Goal: Transaction & Acquisition: Purchase product/service

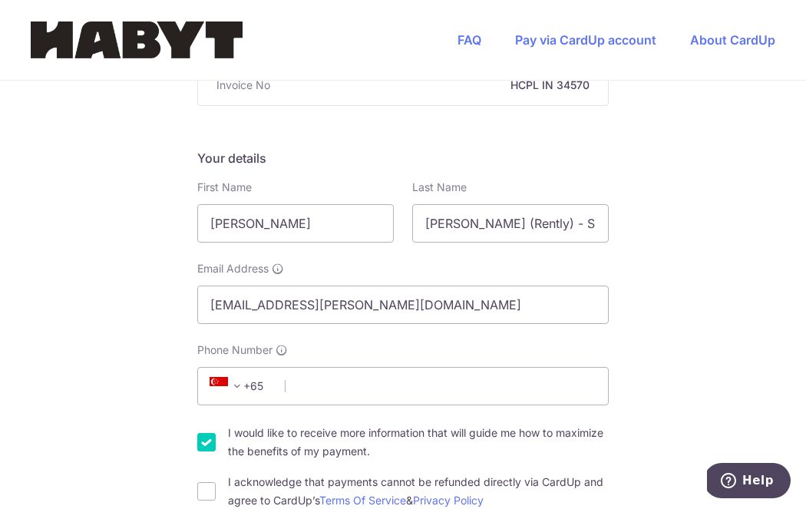
scroll to position [195, 0]
click at [253, 380] on span "+65" at bounding box center [239, 385] width 69 height 18
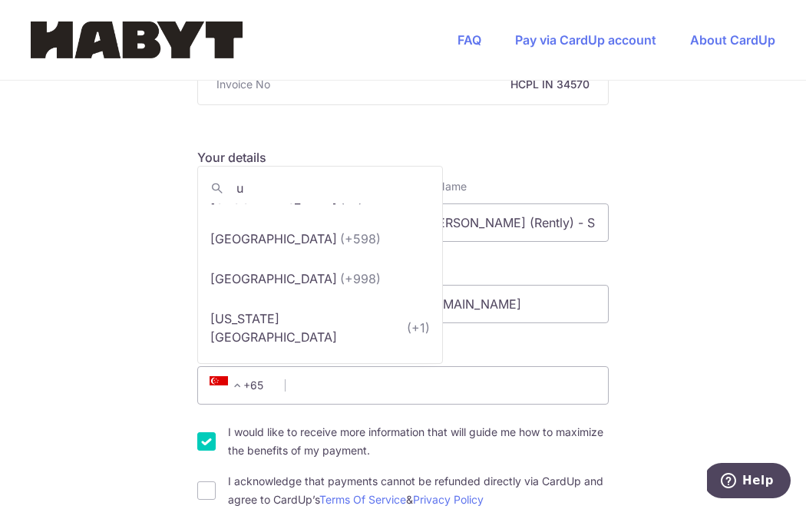
scroll to position [0, 0]
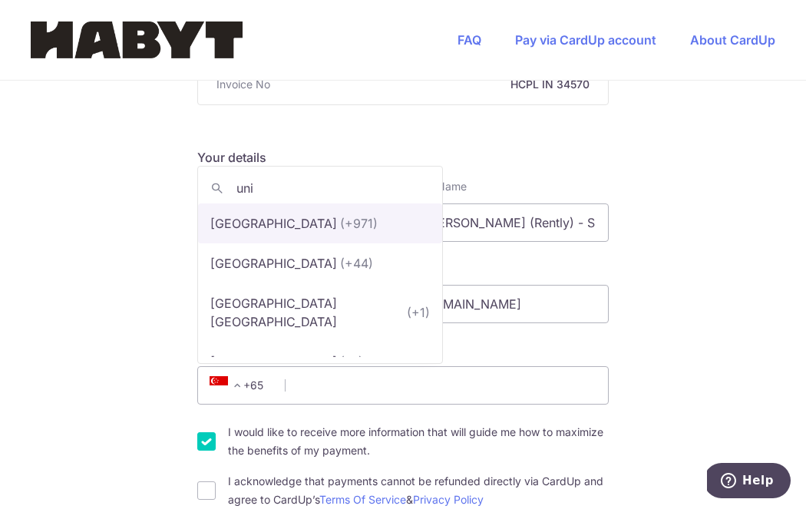
type input "uni"
select select "2"
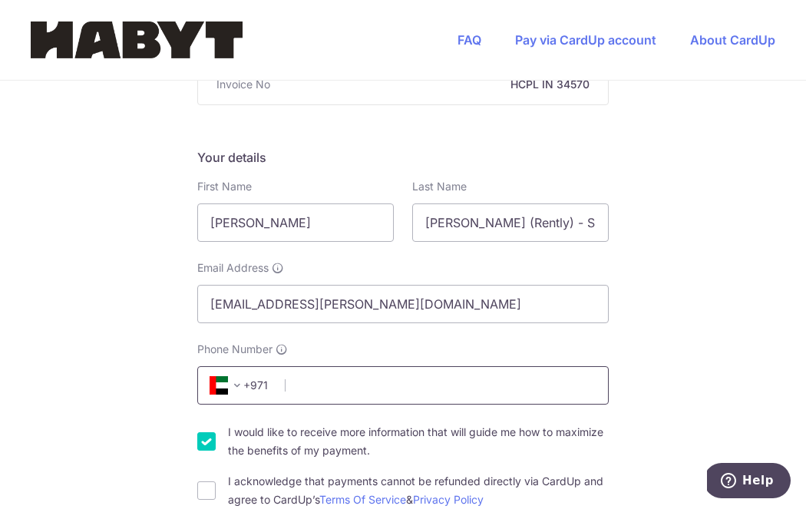
click at [321, 388] on input "Phone Number" at bounding box center [403, 385] width 412 height 38
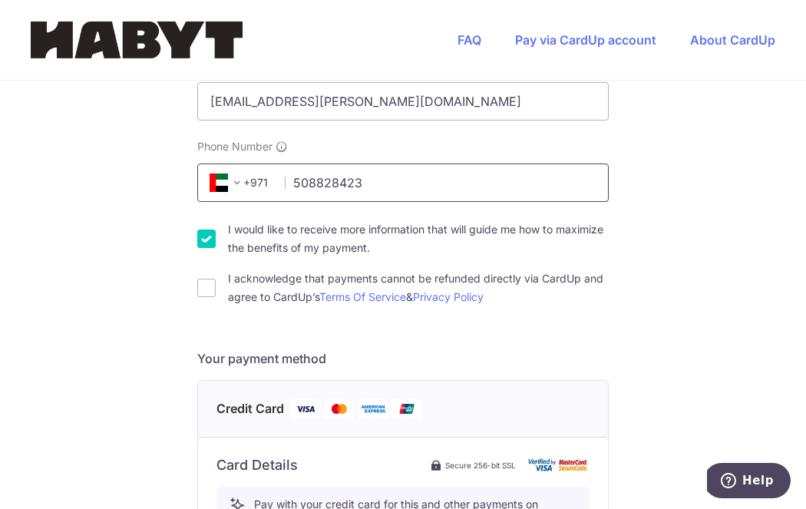
scroll to position [399, 0]
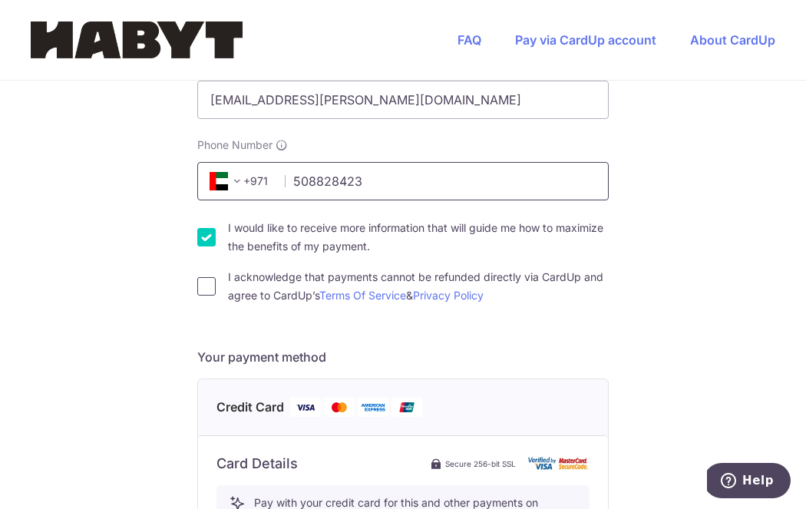
type input "508828423"
click at [204, 284] on input "I acknowledge that payments cannot be refunded directly via CardUp and agree to…" at bounding box center [206, 286] width 18 height 18
checkbox input "true"
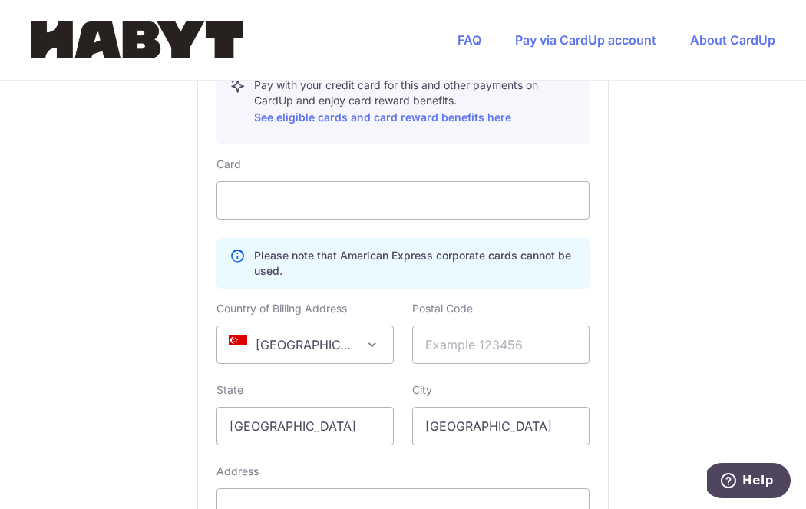
scroll to position [816, 0]
click at [366, 348] on span at bounding box center [372, 345] width 18 height 18
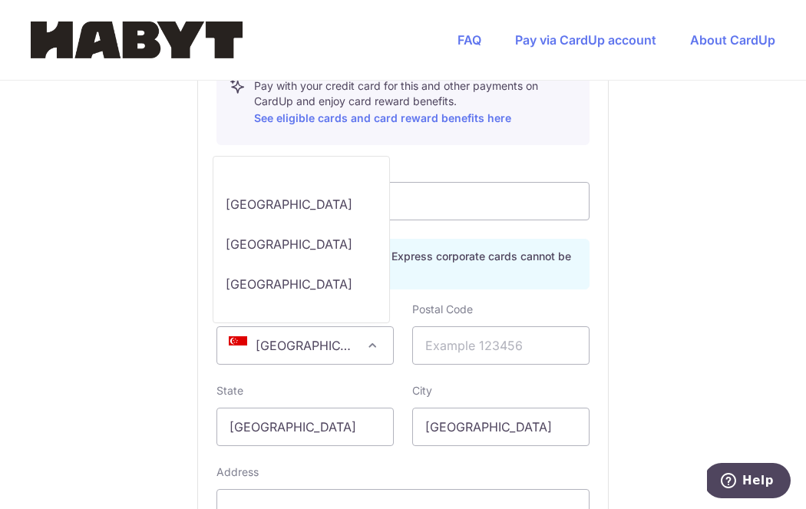
scroll to position [8192, 0]
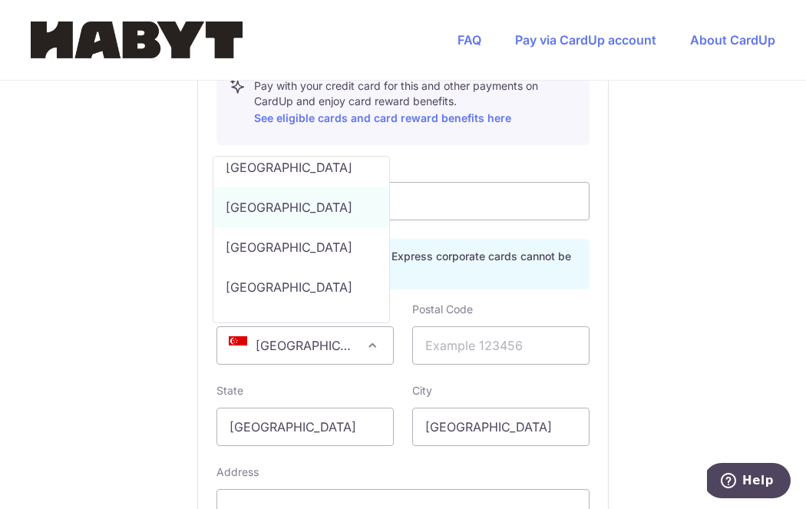
click at [366, 348] on span at bounding box center [372, 345] width 18 height 18
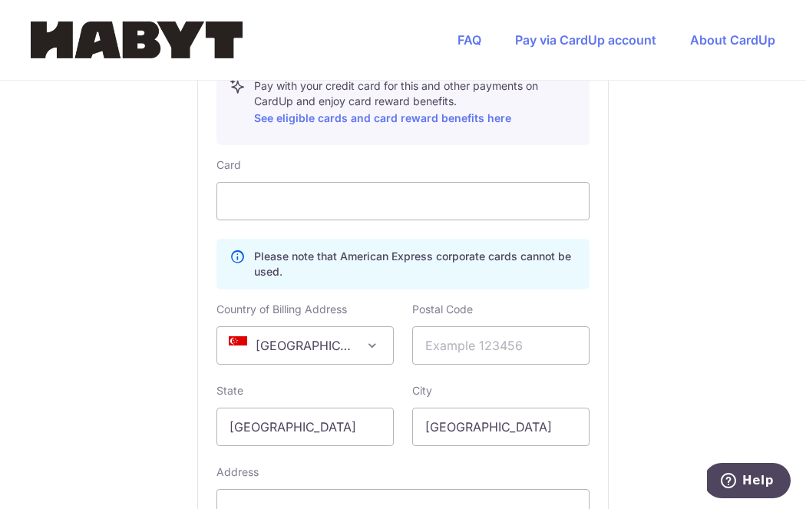
click at [366, 348] on span at bounding box center [372, 345] width 18 height 18
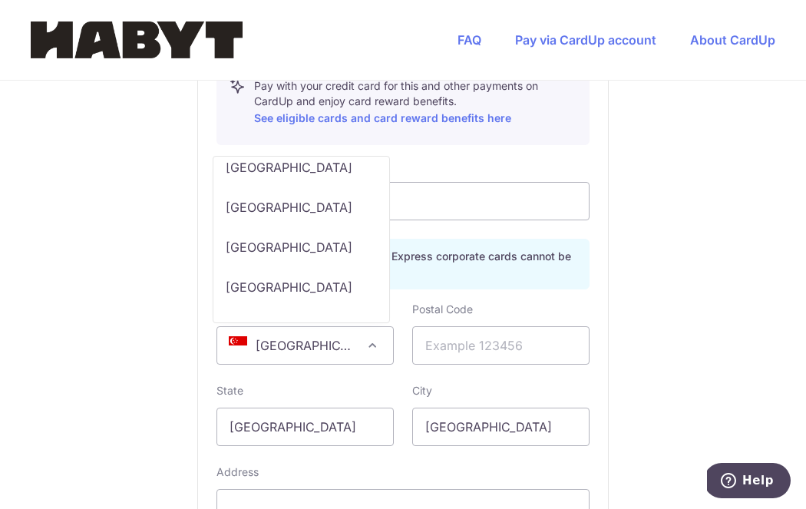
scroll to position [9552, 0]
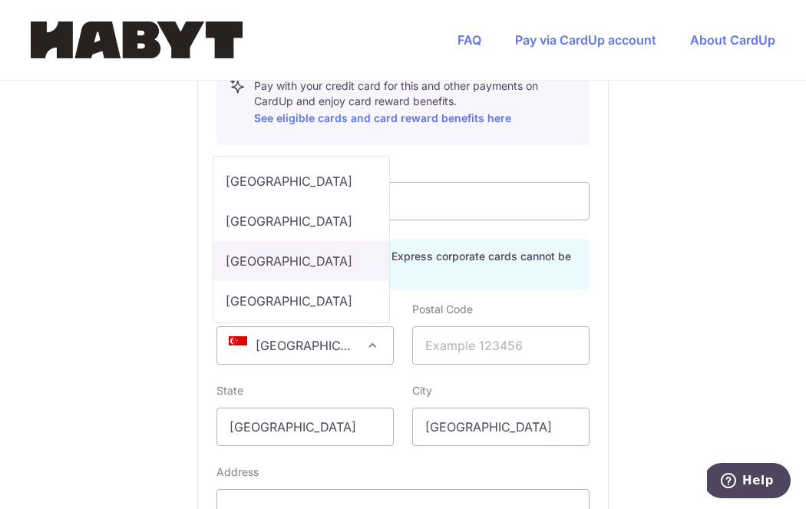
select select "AE"
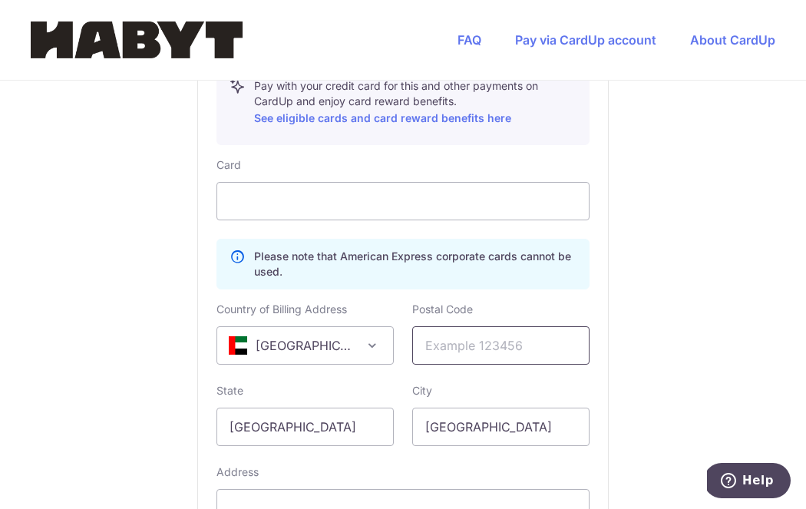
click at [434, 341] on input "text" at bounding box center [500, 345] width 177 height 38
type input "00000"
drag, startPoint x: 304, startPoint y: 429, endPoint x: 207, endPoint y: 421, distance: 97.1
click at [207, 421] on div "State [GEOGRAPHIC_DATA]" at bounding box center [305, 414] width 196 height 63
type input "[GEOGRAPHIC_DATA]"
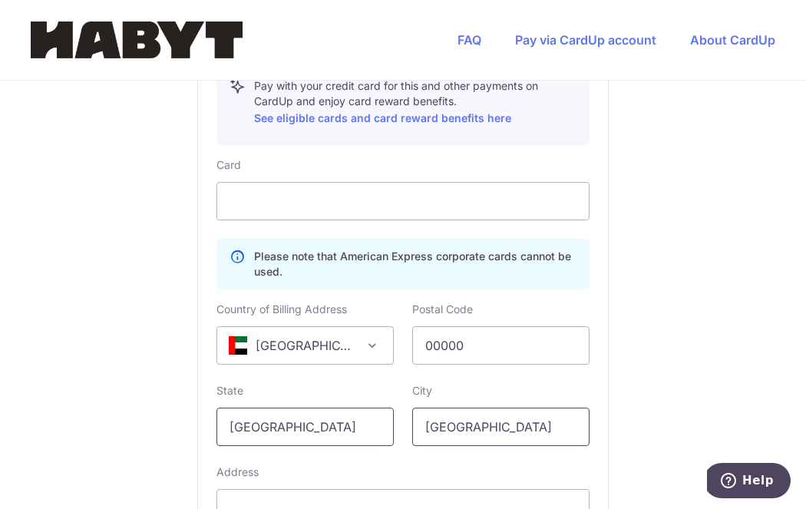
drag, startPoint x: 485, startPoint y: 422, endPoint x: 379, endPoint y: 421, distance: 106.0
click at [379, 421] on div "State [GEOGRAPHIC_DATA] City [GEOGRAPHIC_DATA]" at bounding box center [403, 414] width 392 height 63
type input "[GEOGRAPHIC_DATA]"
click at [339, 497] on input "text" at bounding box center [403, 508] width 373 height 38
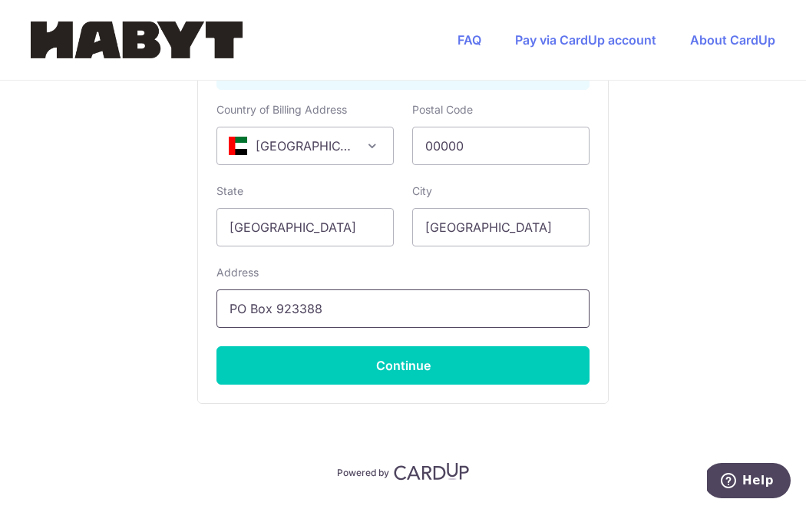
scroll to position [1060, 0]
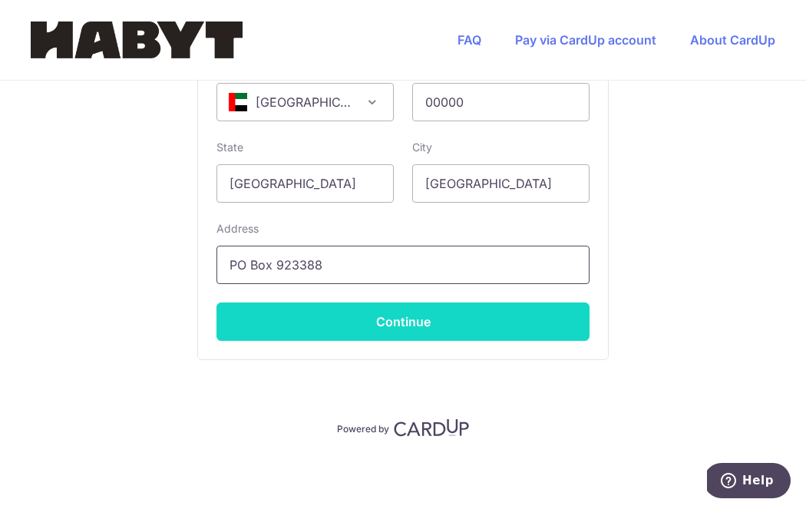
type input "PO Box 923388"
click at [421, 320] on button "Continue" at bounding box center [403, 322] width 373 height 38
type input "**** 2595"
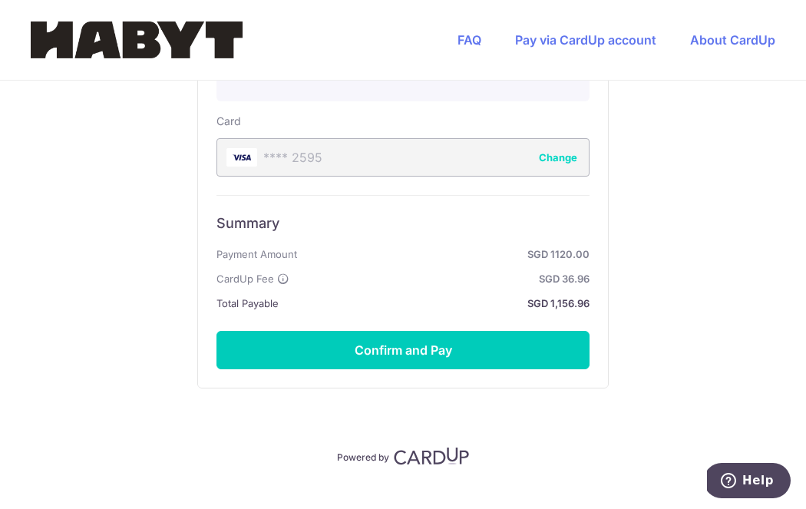
scroll to position [889, 0]
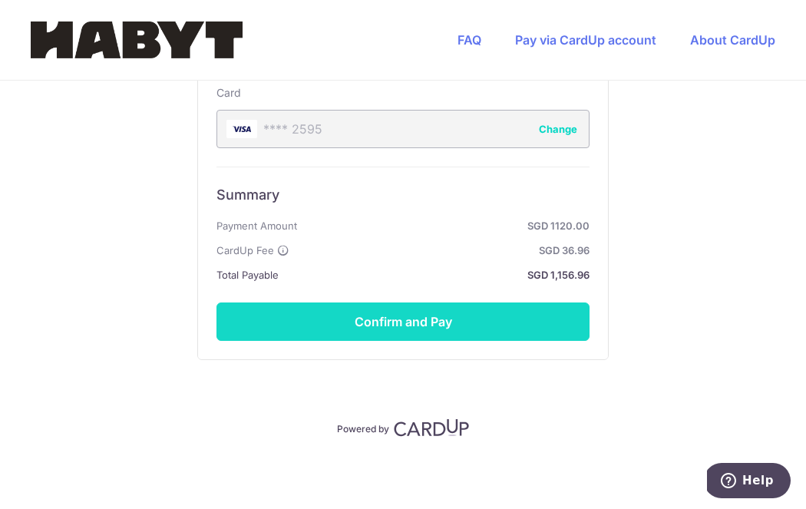
click at [405, 323] on button "Confirm and Pay" at bounding box center [403, 322] width 373 height 38
